Goal: Task Accomplishment & Management: Manage account settings

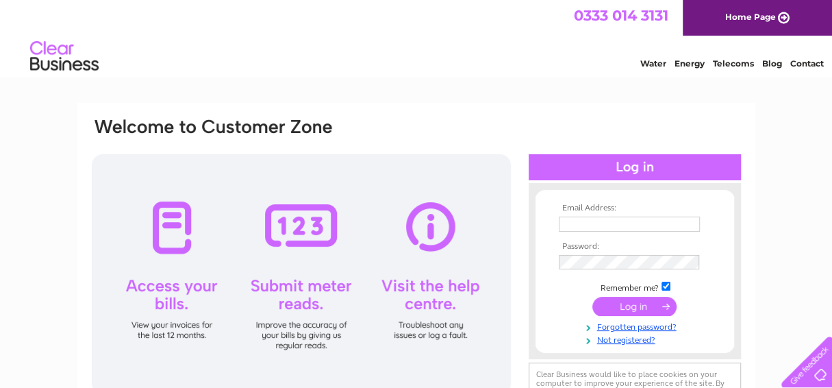
type input "info@oldschoolvet.co.uk"
click at [637, 302] on input "submit" at bounding box center [634, 305] width 84 height 19
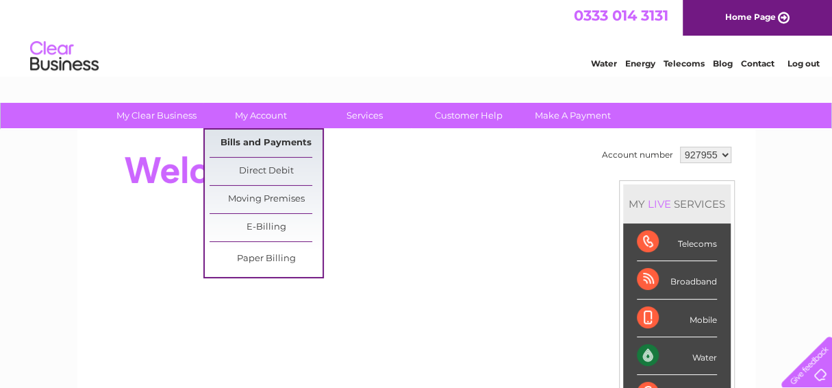
click at [275, 140] on link "Bills and Payments" at bounding box center [265, 142] width 113 height 27
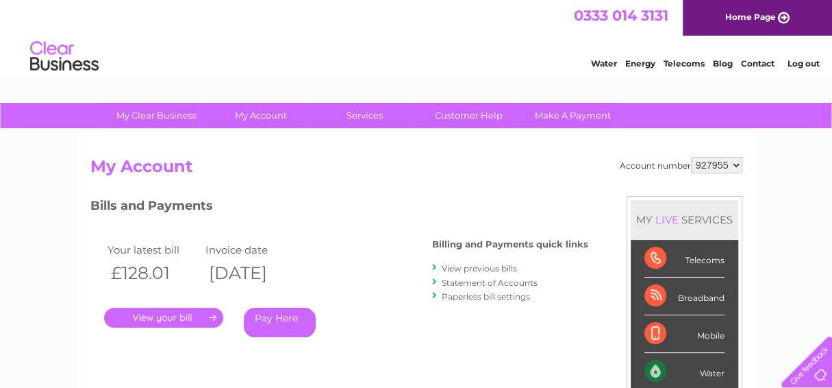
click at [170, 306] on div ". Pay Here" at bounding box center [241, 297] width 274 height 21
click at [169, 316] on link "." at bounding box center [163, 317] width 119 height 20
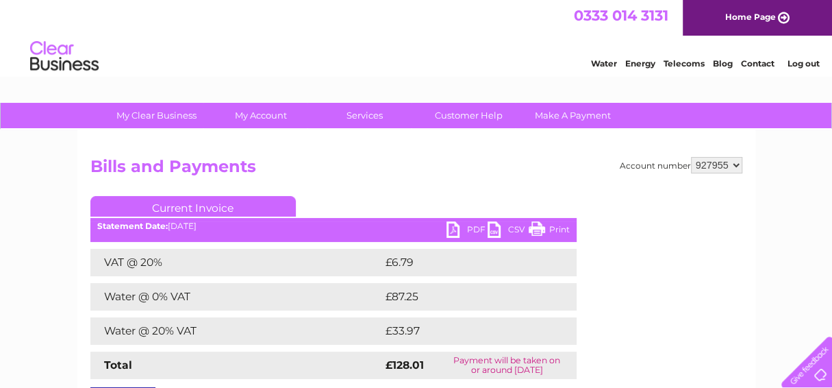
click at [450, 230] on link "PDF" at bounding box center [466, 231] width 41 height 20
